Goal: Task Accomplishment & Management: Use online tool/utility

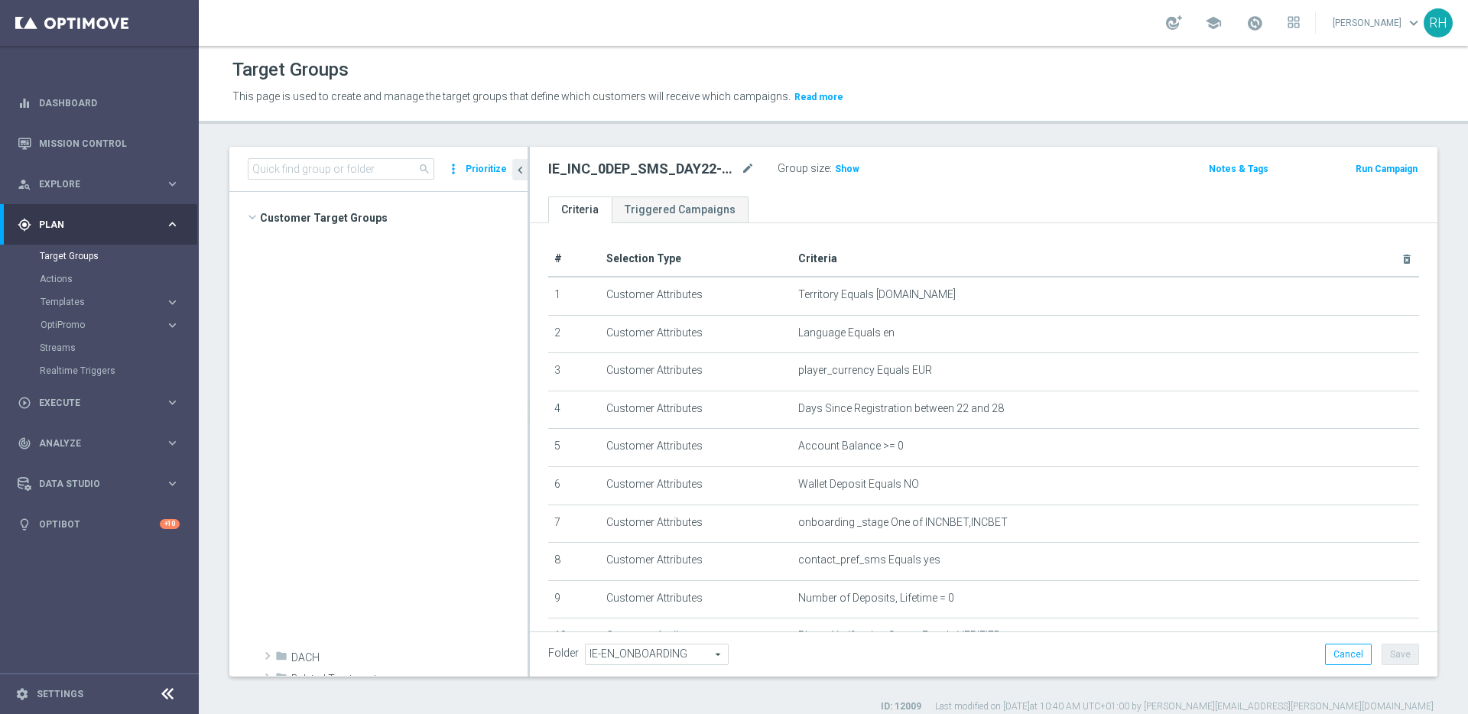
scroll to position [792, 0]
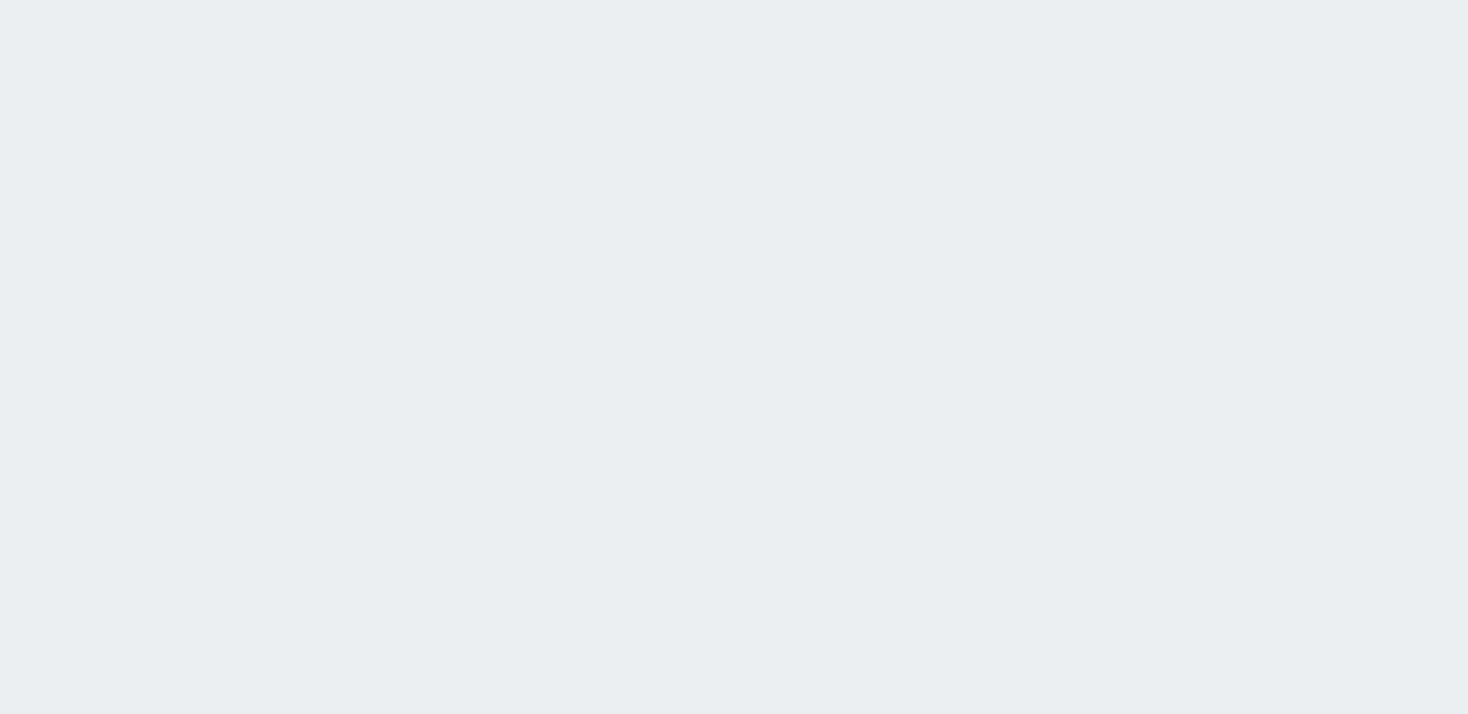
click at [754, 0] on html at bounding box center [734, 0] width 1468 height 0
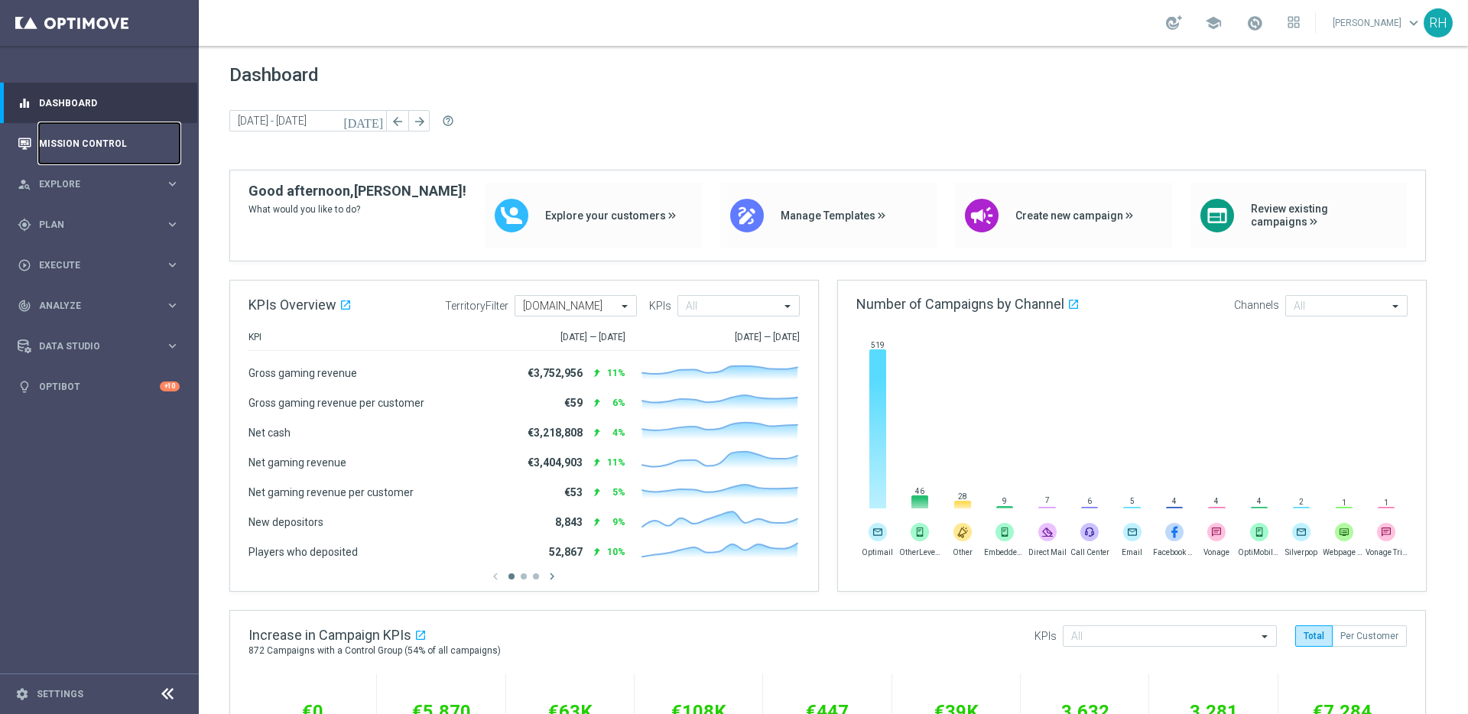
click at [86, 155] on link "Mission Control" at bounding box center [109, 143] width 141 height 41
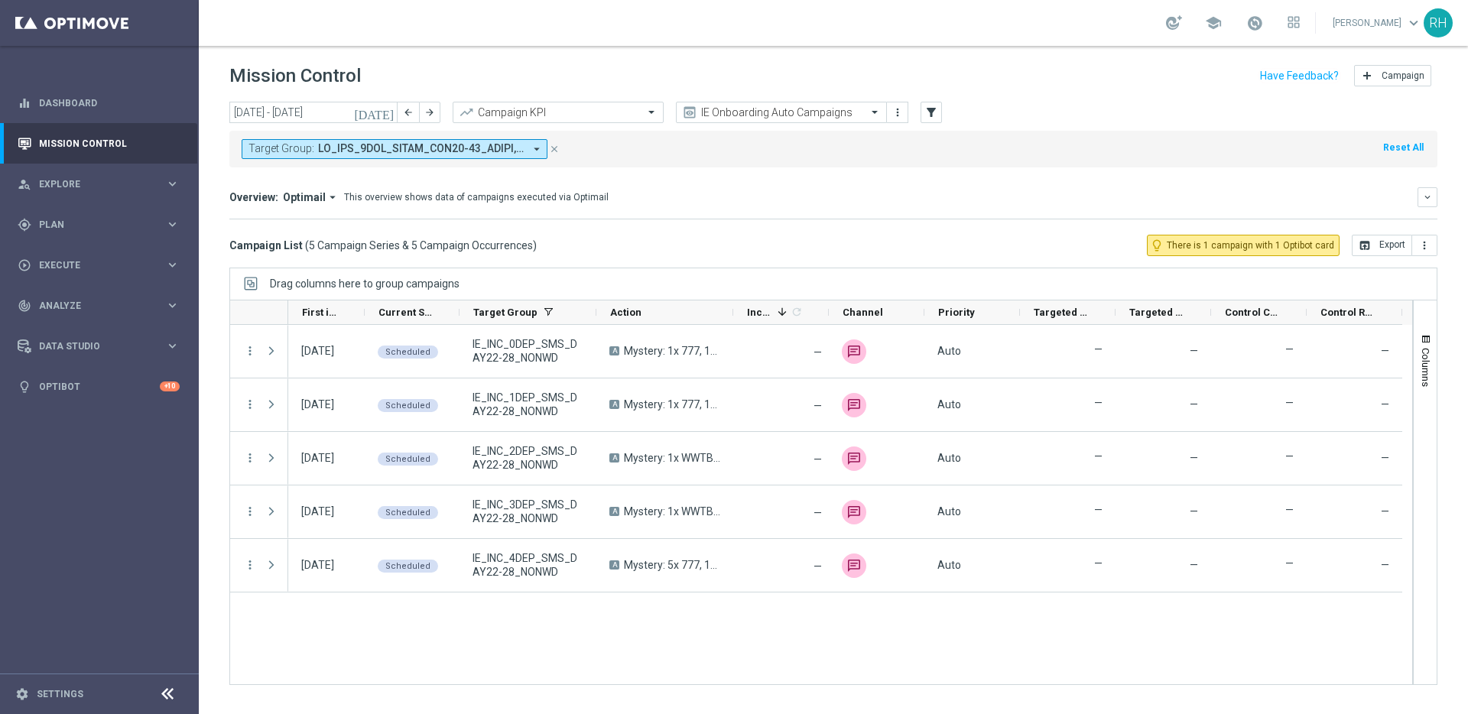
click at [560, 236] on div "Campaign List ( 5 Campaign Series & 5 Campaign Occurrences ) lightbulb_outline …" at bounding box center [833, 245] width 1208 height 21
click at [968, 170] on mini-dashboard "Overview: Optimail arrow_drop_down This overview shows data of campaigns execut…" at bounding box center [833, 200] width 1208 height 67
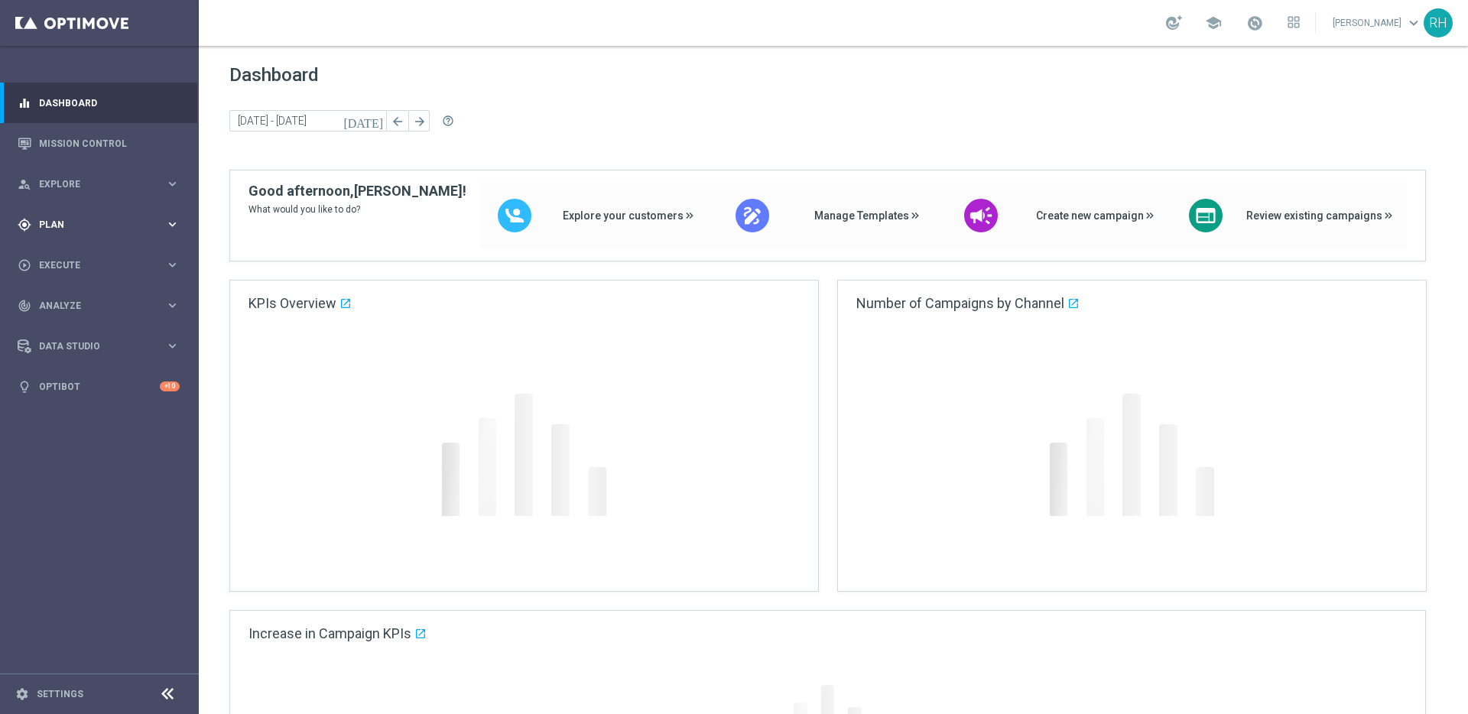
click at [83, 232] on div "gps_fixed Plan keyboard_arrow_right" at bounding box center [98, 224] width 197 height 41
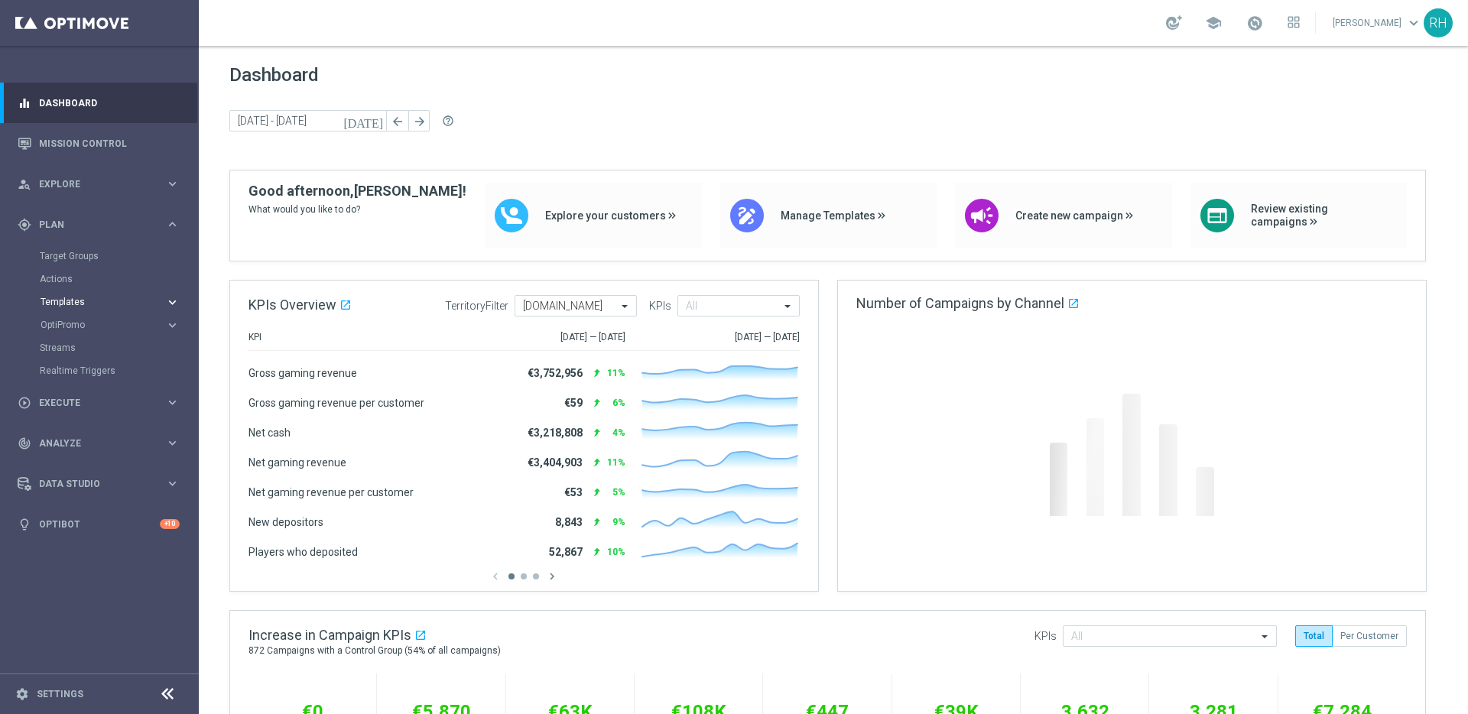
click at [79, 300] on span "Templates" at bounding box center [95, 301] width 109 height 9
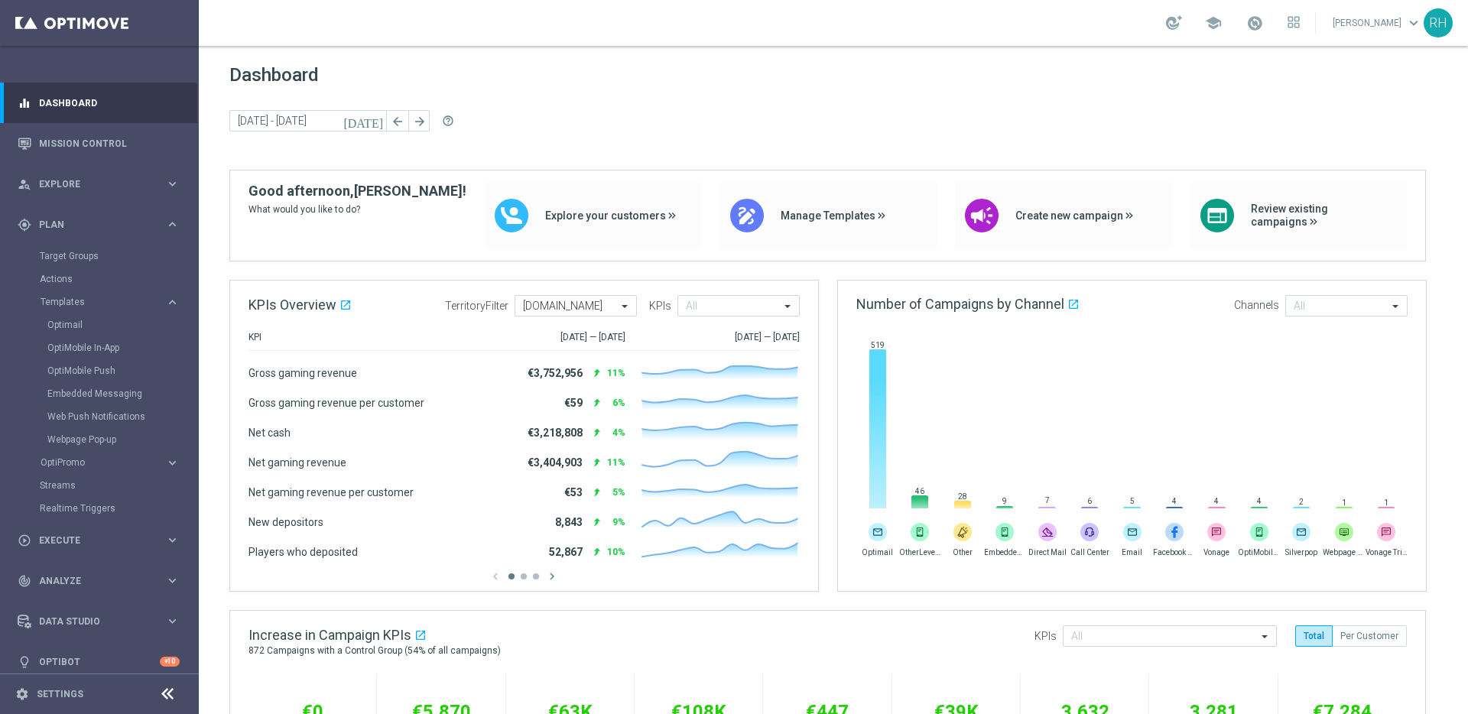
click at [67, 378] on div "OptiMobile Push" at bounding box center [122, 370] width 150 height 23
click at [67, 376] on link "OptiMobile Push" at bounding box center [103, 371] width 112 height 12
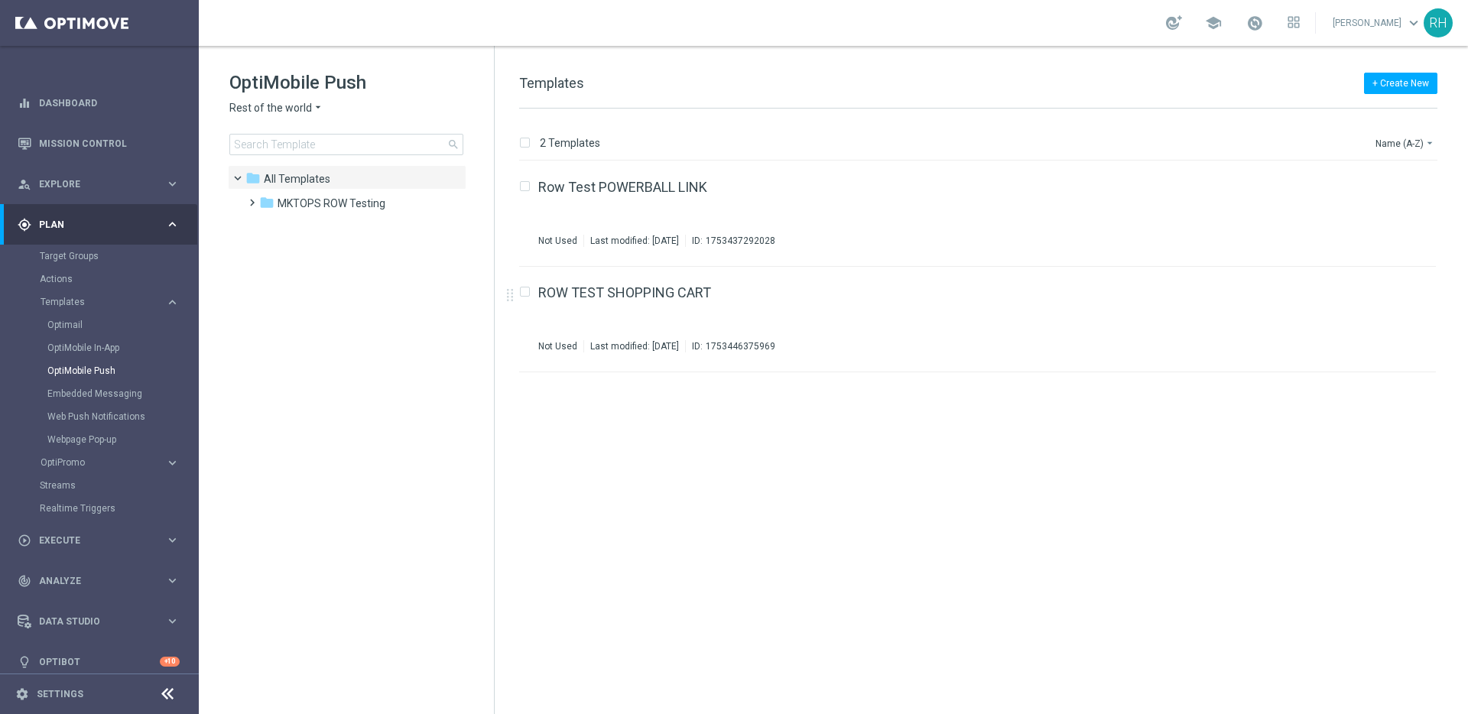
click at [975, 495] on div "insert_drive_file Row Test POWERBALL LINK Not Used Last modified: Monday, July …" at bounding box center [984, 437] width 961 height 553
click at [978, 476] on div "insert_drive_file Row Test POWERBALL LINK Not Used Last modified: Monday, July …" at bounding box center [984, 437] width 961 height 553
click at [1011, 509] on div "insert_drive_file Row Test POWERBALL LINK Not Used Last modified: Monday, July …" at bounding box center [984, 437] width 961 height 553
drag, startPoint x: 1020, startPoint y: 63, endPoint x: 1219, endPoint y: 4, distance: 207.5
click at [1021, 63] on div "+ Create New Templates 2 Templates Name (A-Z) arrow_drop_down Drag here to set …" at bounding box center [981, 380] width 973 height 668
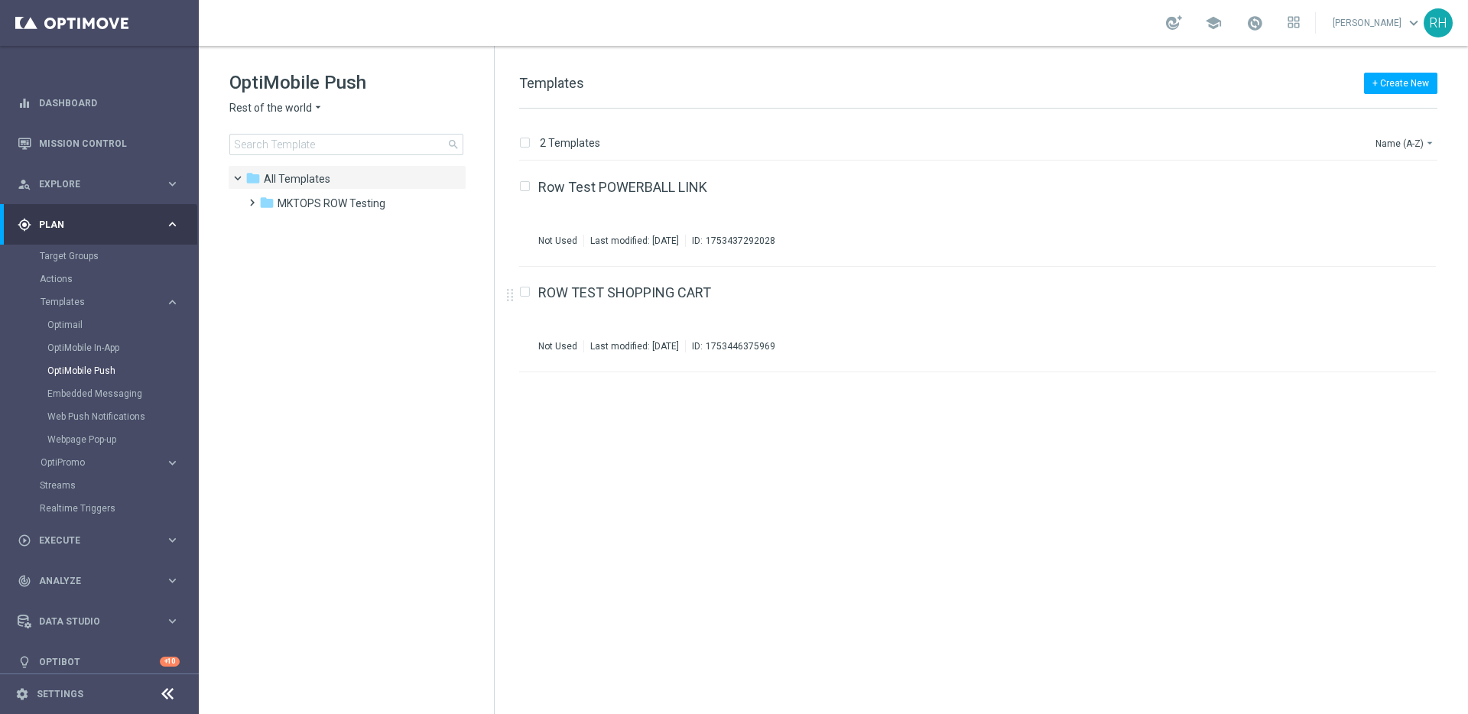
click at [247, 104] on span "Rest of the world" at bounding box center [270, 108] width 83 height 15
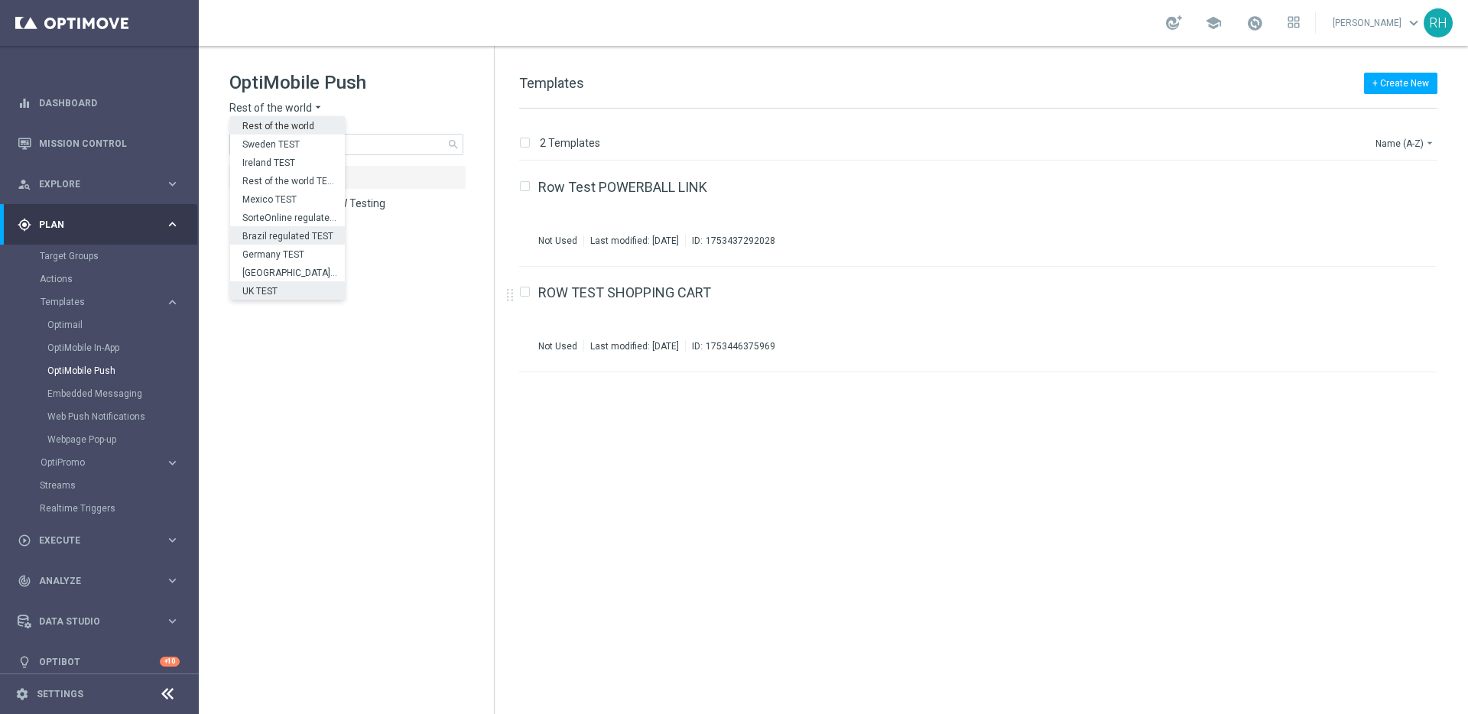
scroll to position [454, 0]
click at [297, 290] on div "UK" at bounding box center [287, 295] width 115 height 18
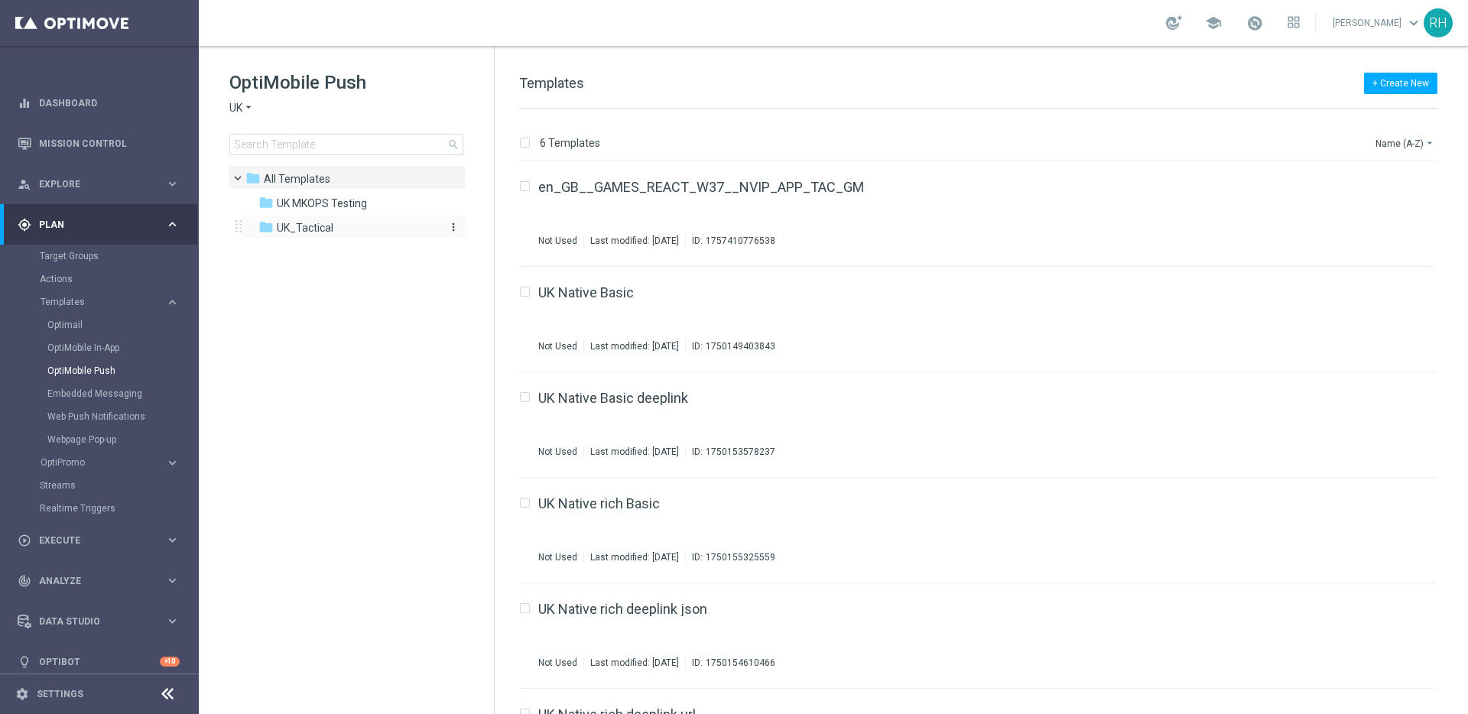
click at [303, 230] on span "UK_Tactical" at bounding box center [305, 228] width 57 height 14
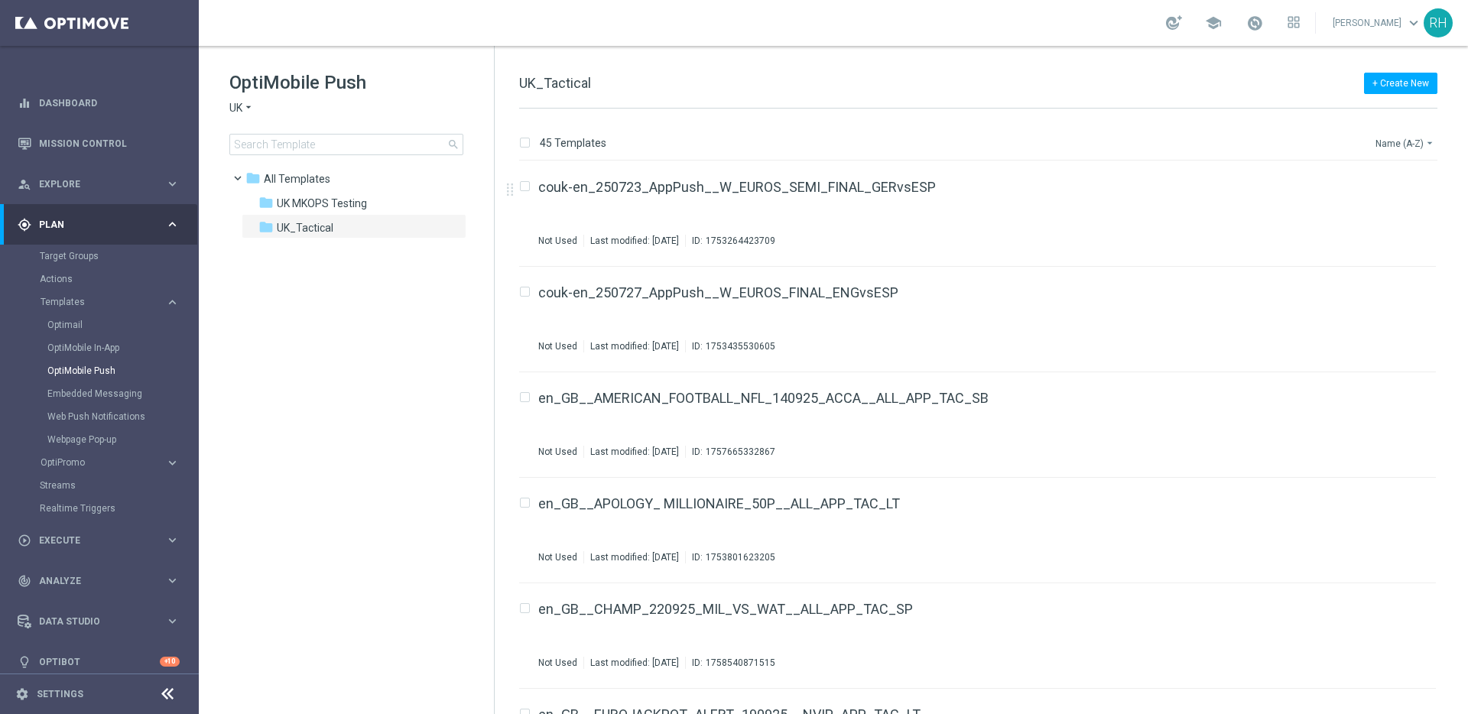
click at [1376, 140] on button "Name (A-Z) arrow_drop_down" at bounding box center [1405, 143] width 63 height 18
click at [1383, 206] on span "Date Modified (Newest)" at bounding box center [1378, 211] width 102 height 11
click at [1086, 124] on div "45 Templates Date Modified (Newest) arrow_drop_down Drag here to set row groups…" at bounding box center [981, 411] width 973 height 605
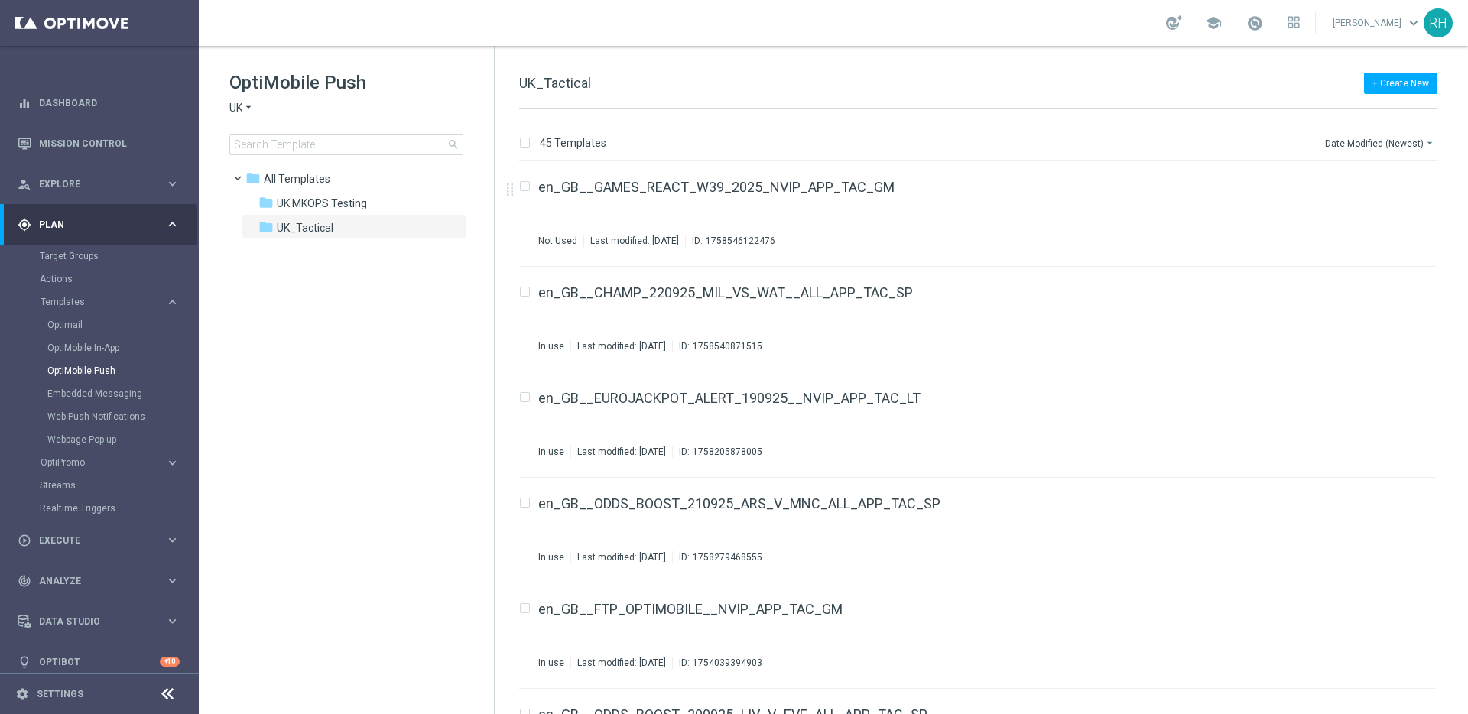
click at [1086, 124] on div "45 Templates Date Modified (Newest) arrow_drop_down Drag here to set row groups…" at bounding box center [981, 411] width 973 height 605
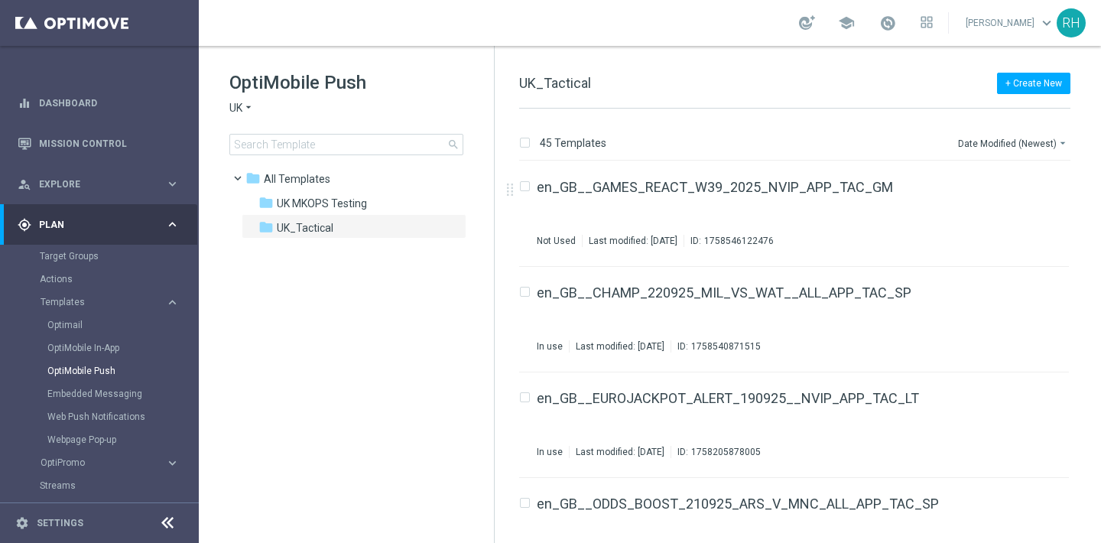
click at [724, 101] on div "+ Create New UK_Tactical" at bounding box center [794, 91] width 551 height 34
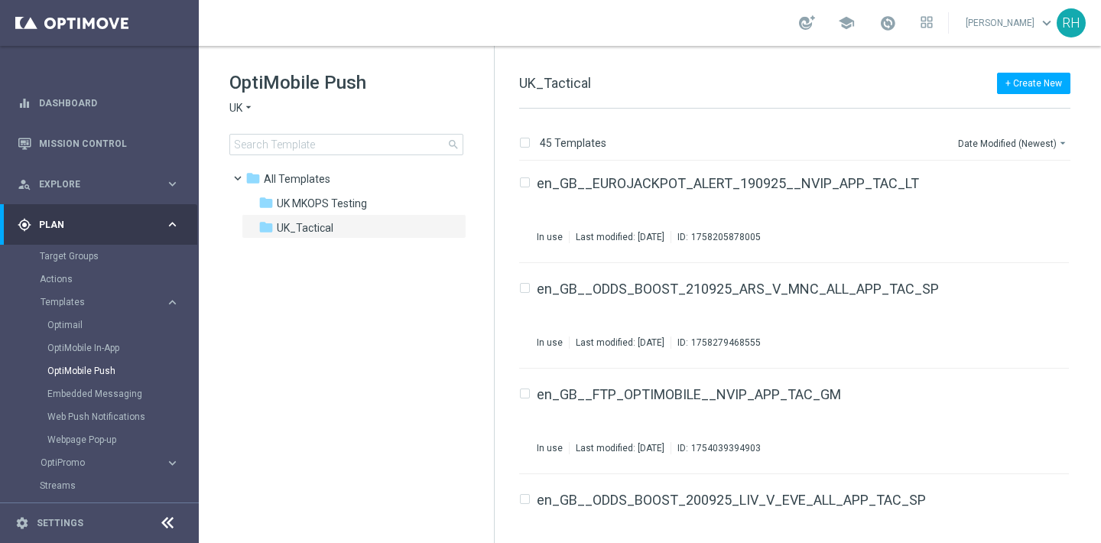
scroll to position [219, 0]
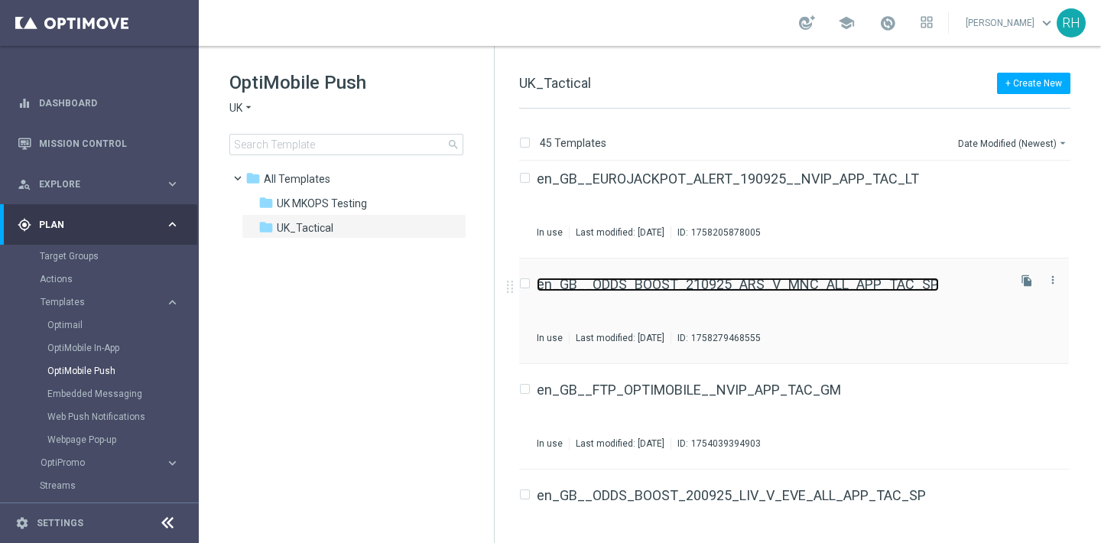
click at [810, 287] on link "en_GB__ODDS_BOOST_210925_ARS_V_MNC_ALL_APP_TAC_SP" at bounding box center [738, 285] width 402 height 14
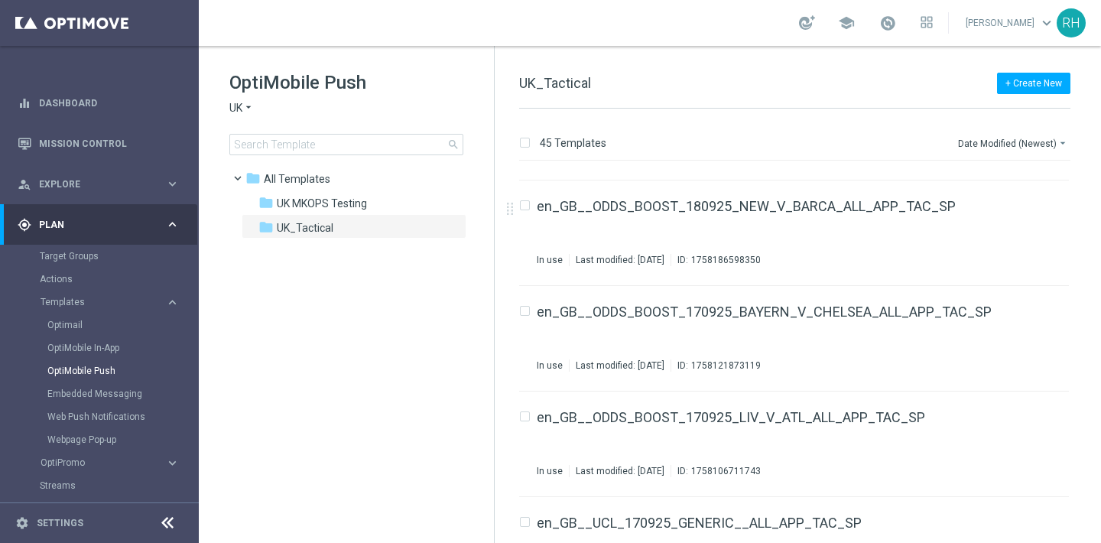
scroll to position [931, 0]
click at [1021, 312] on icon "file_copy" at bounding box center [1027, 307] width 12 height 12
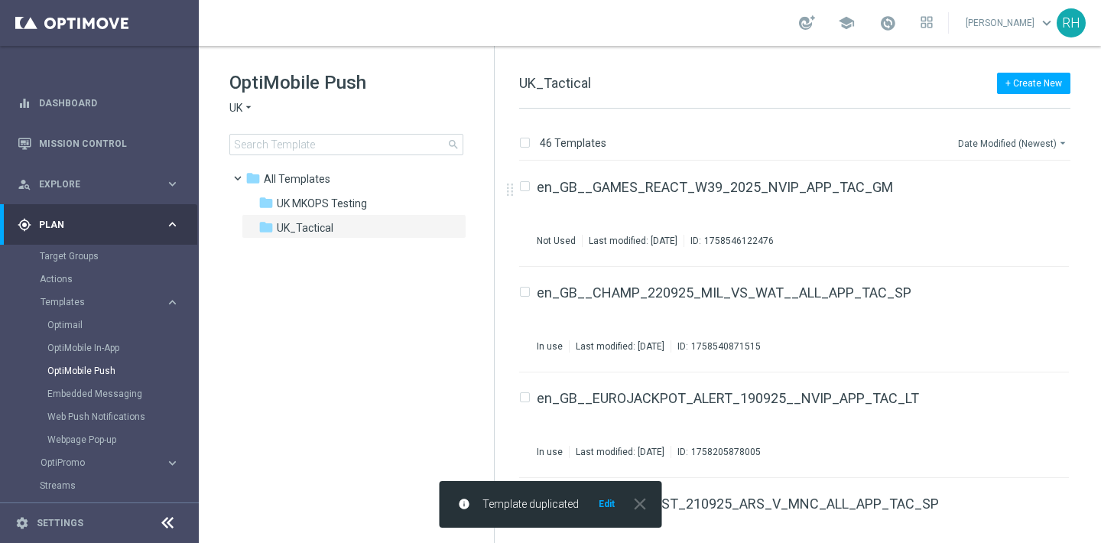
click at [1027, 148] on button "Date Modified (Newest) arrow_drop_down" at bounding box center [1013, 143] width 114 height 18
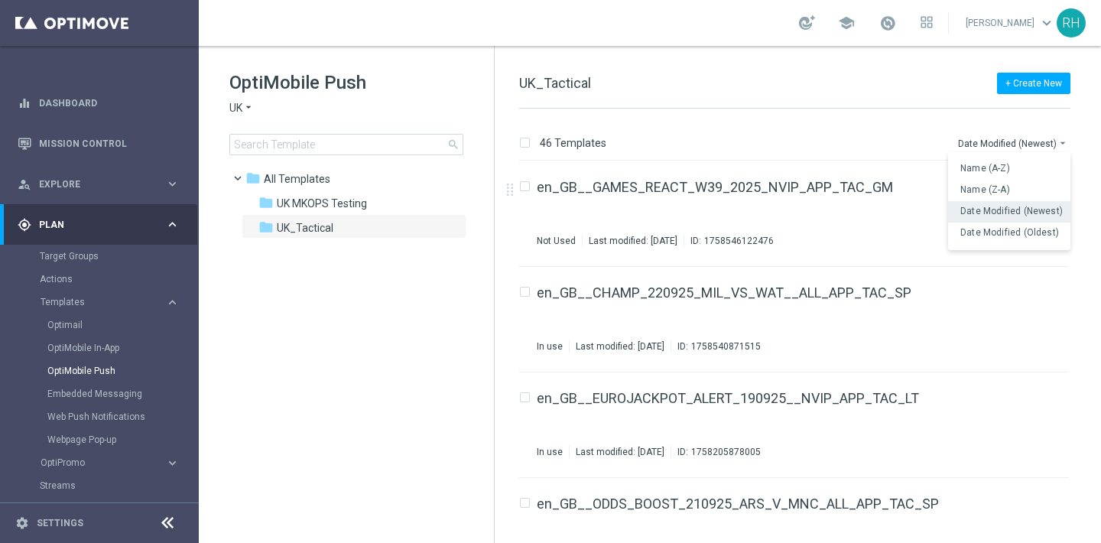
click at [1008, 209] on span "Date Modified (Newest)" at bounding box center [1011, 211] width 102 height 11
click at [1012, 149] on button "Date Modified (Newest) arrow_drop_down" at bounding box center [1013, 143] width 114 height 18
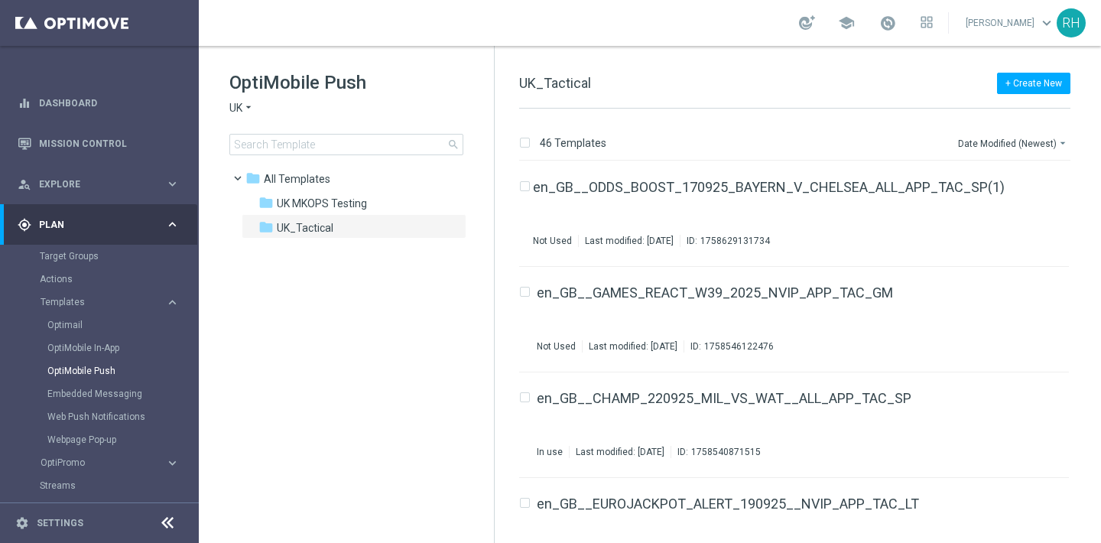
click at [438, 482] on tree-viewport "folder All Templates more_vert folder UK MKOPS Testing more_vert" at bounding box center [360, 352] width 265 height 375
